Goal: Check status: Check status

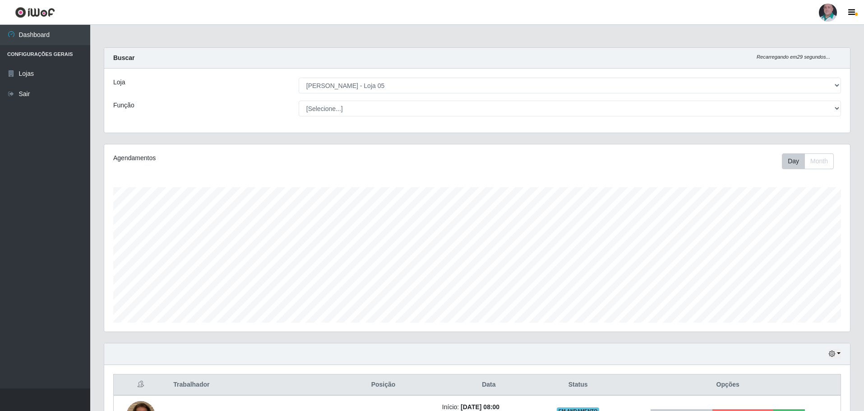
select select "252"
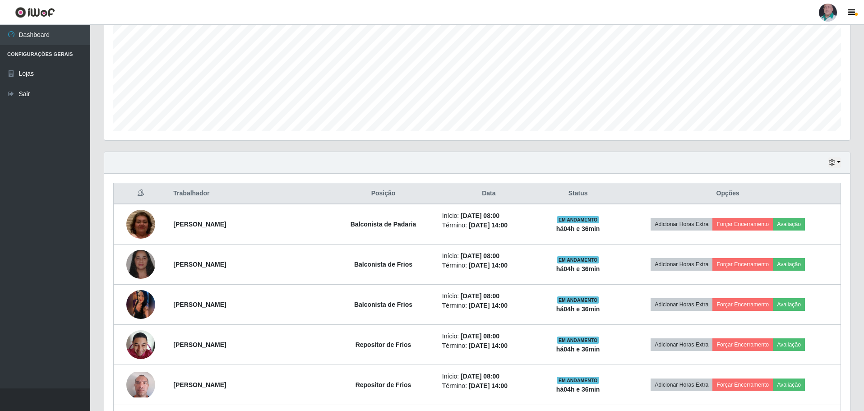
scroll to position [160, 0]
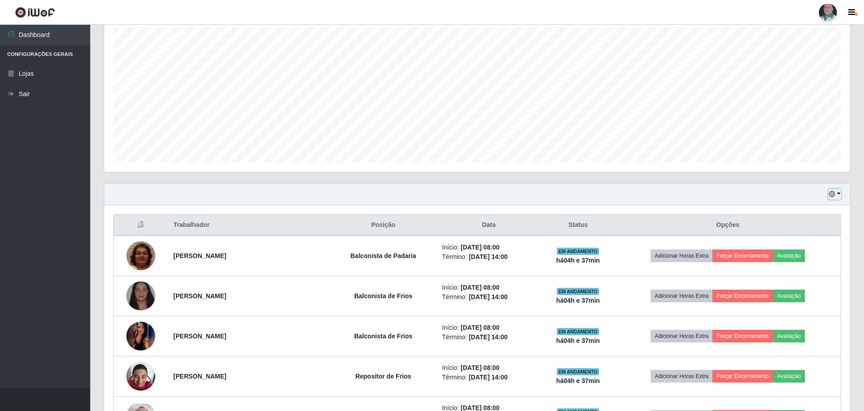
click at [838, 190] on button "button" at bounding box center [834, 194] width 13 height 10
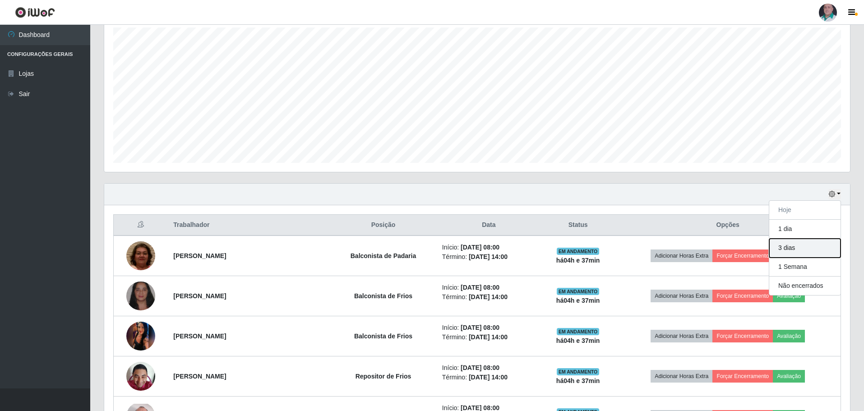
click at [805, 248] on button "3 dias" at bounding box center [804, 248] width 71 height 19
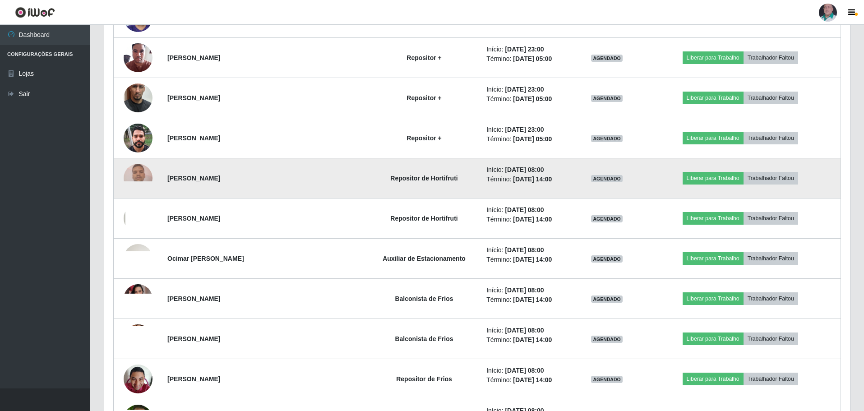
scroll to position [1738, 0]
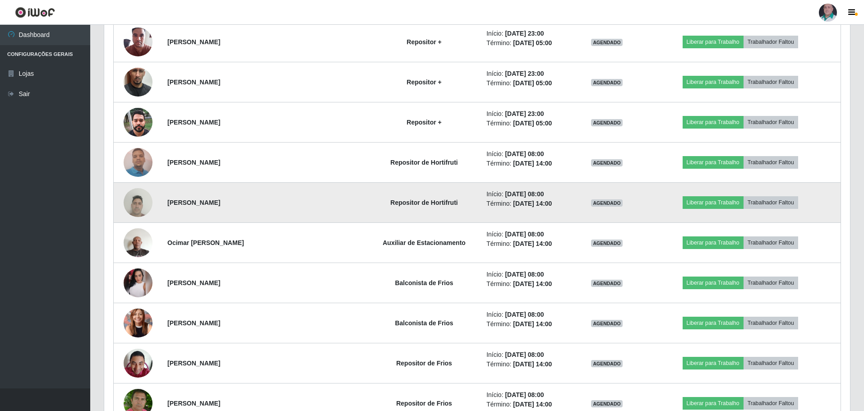
click at [133, 203] on img at bounding box center [138, 202] width 29 height 38
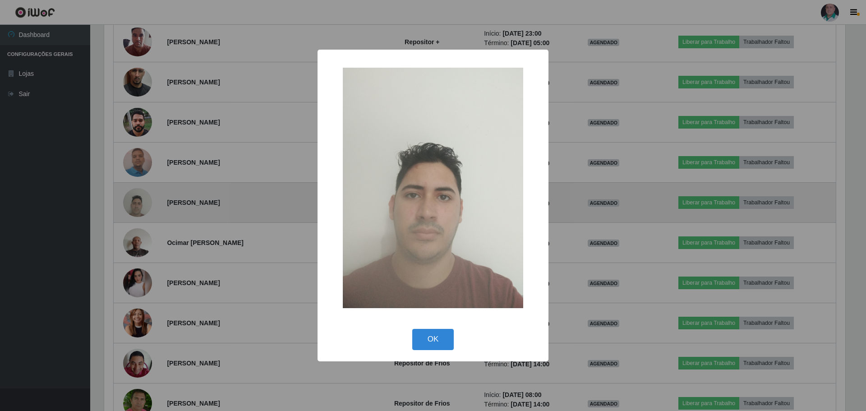
click at [133, 203] on div "× OK Cancel" at bounding box center [433, 205] width 866 height 411
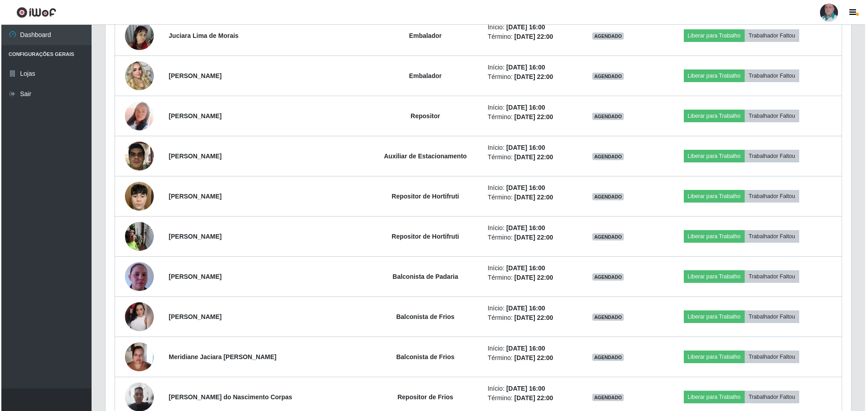
scroll to position [4760, 0]
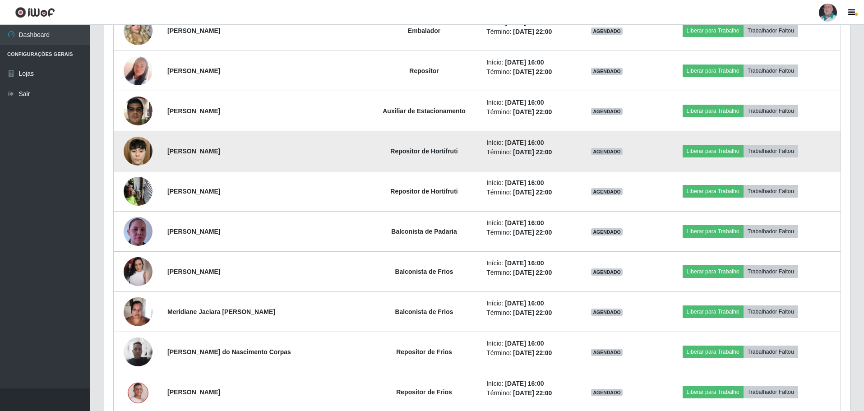
click at [139, 155] on img at bounding box center [138, 151] width 29 height 45
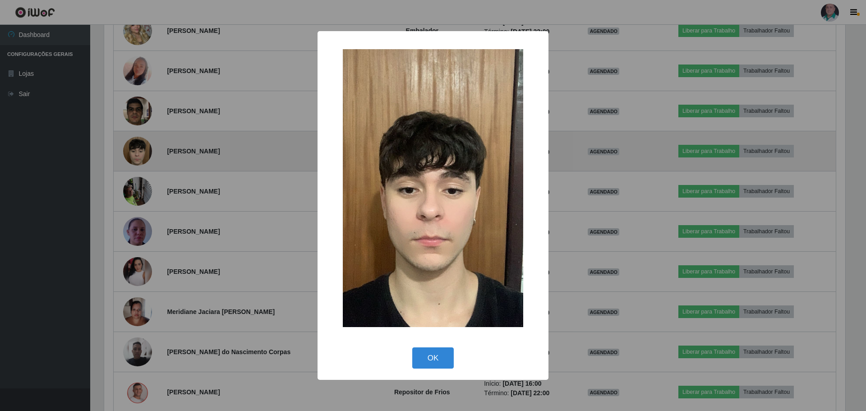
click at [139, 155] on div "× OK Cancel" at bounding box center [433, 205] width 866 height 411
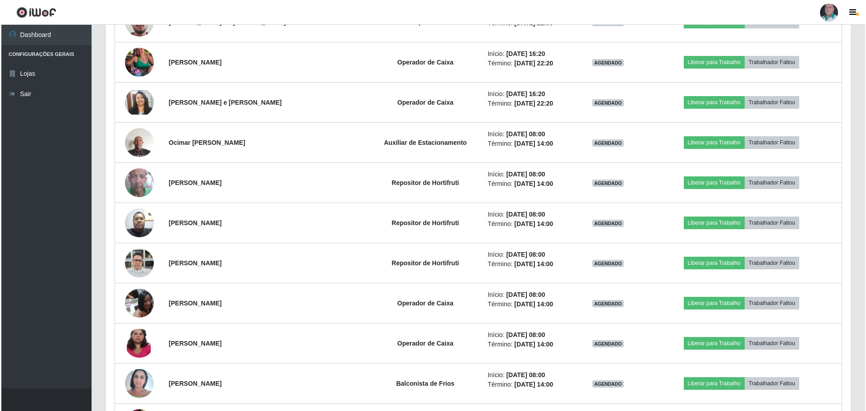
scroll to position [5346, 0]
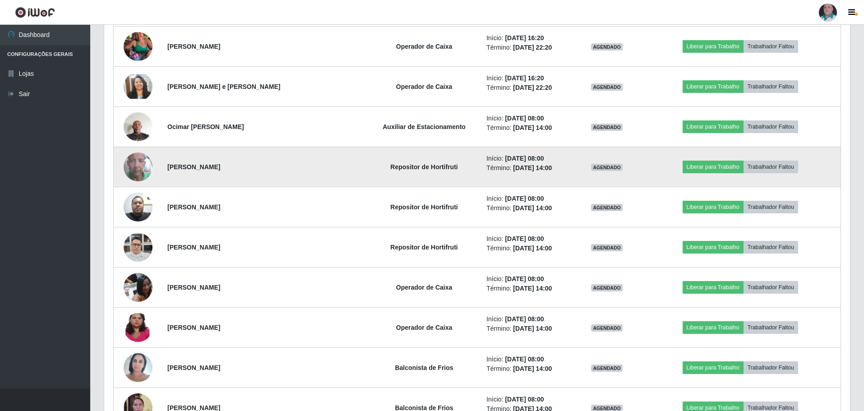
click at [138, 166] on img at bounding box center [138, 166] width 29 height 51
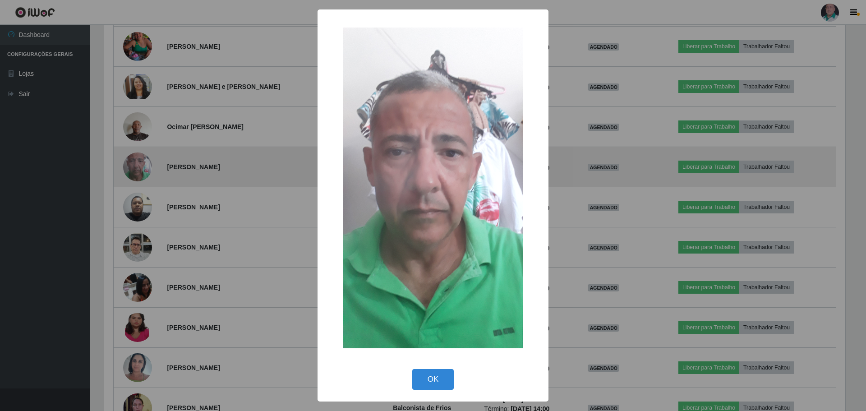
click at [138, 166] on div "× OK Cancel" at bounding box center [433, 205] width 866 height 411
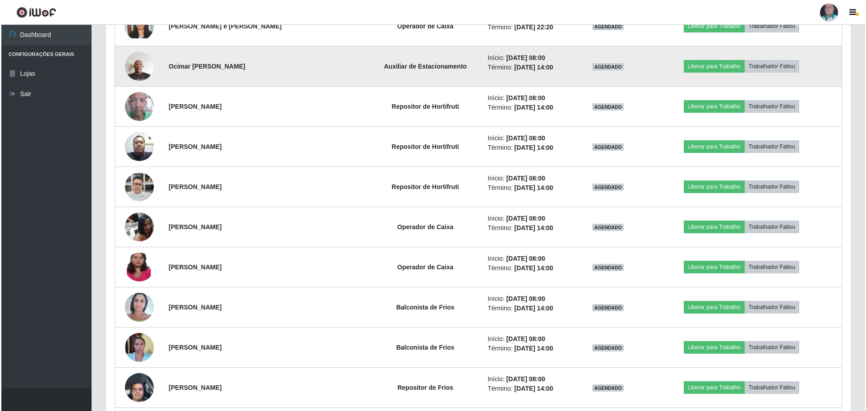
scroll to position [5437, 0]
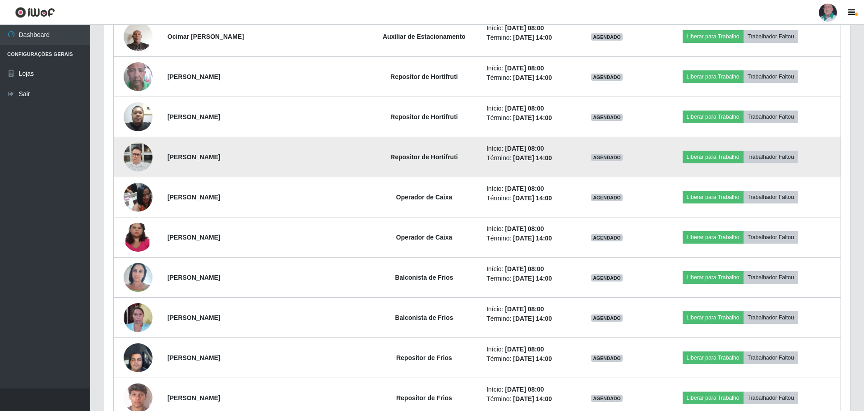
click at [140, 158] on img at bounding box center [138, 157] width 29 height 38
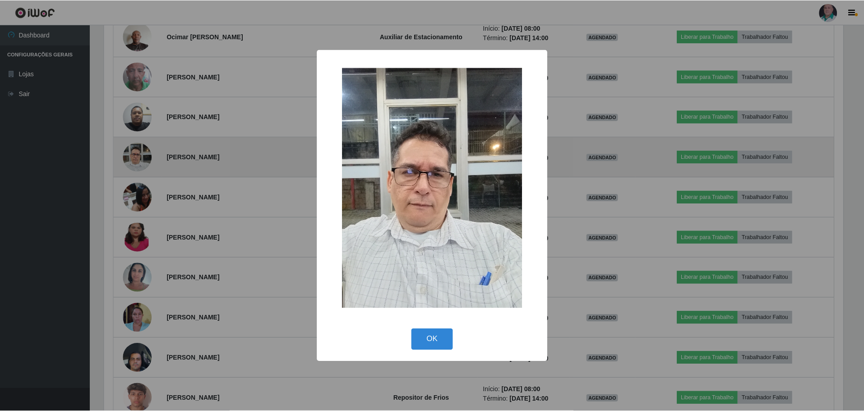
scroll to position [187, 741]
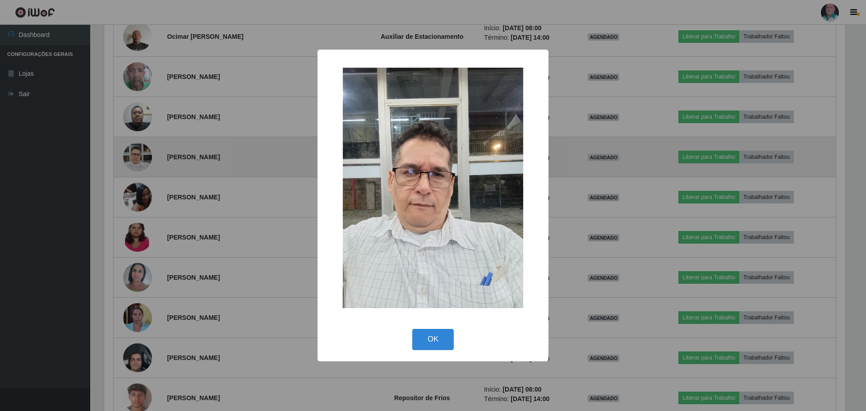
click at [140, 158] on div "× OK Cancel" at bounding box center [433, 205] width 866 height 411
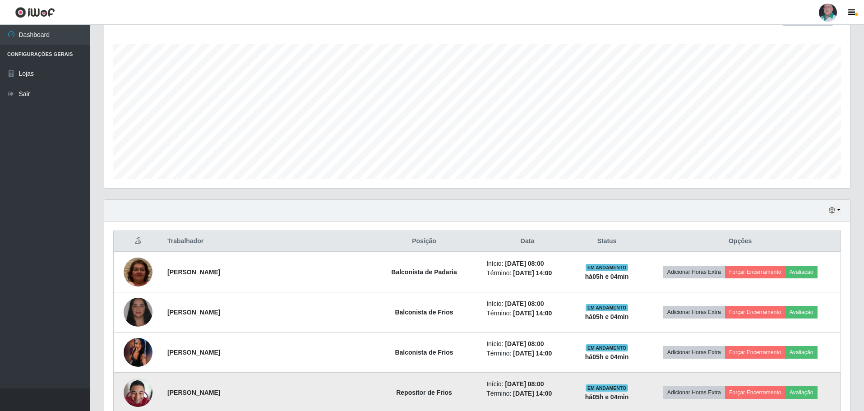
scroll to position [121, 0]
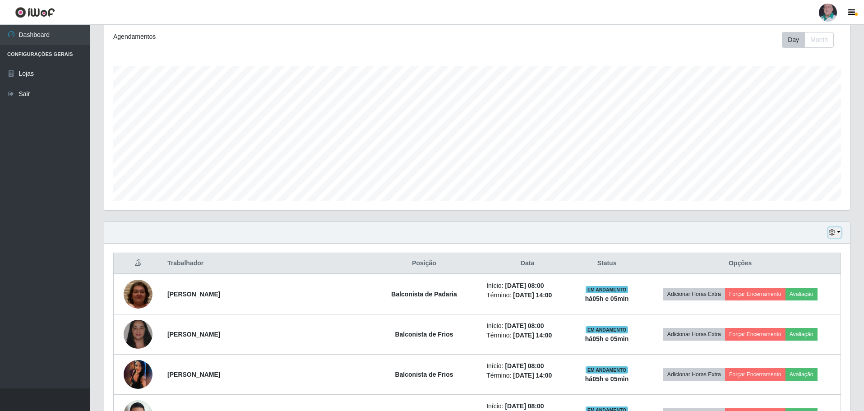
click at [840, 232] on button "button" at bounding box center [834, 232] width 13 height 10
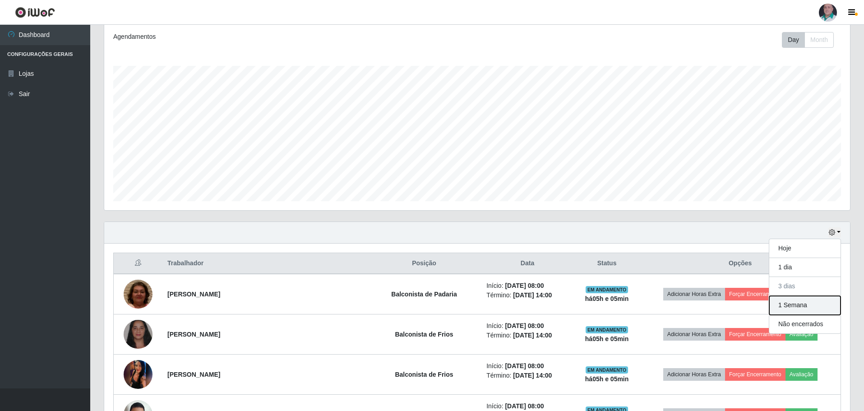
click at [801, 304] on button "1 Semana" at bounding box center [804, 305] width 71 height 19
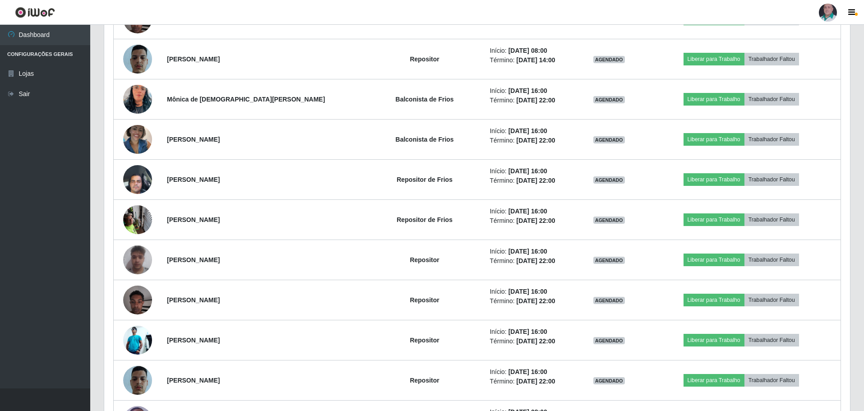
scroll to position [10044, 0]
